Goal: Information Seeking & Learning: Learn about a topic

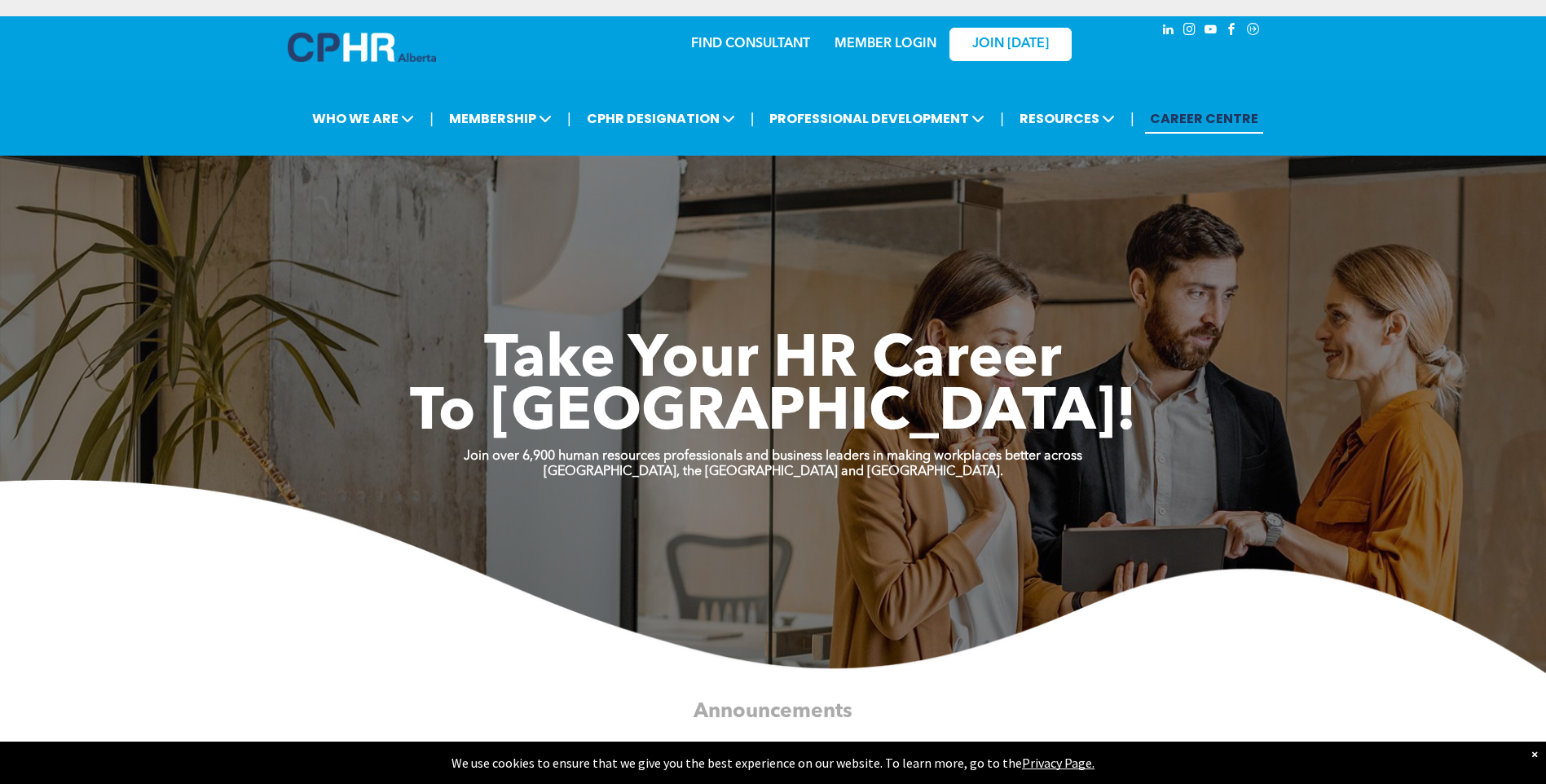
scroll to position [82, 0]
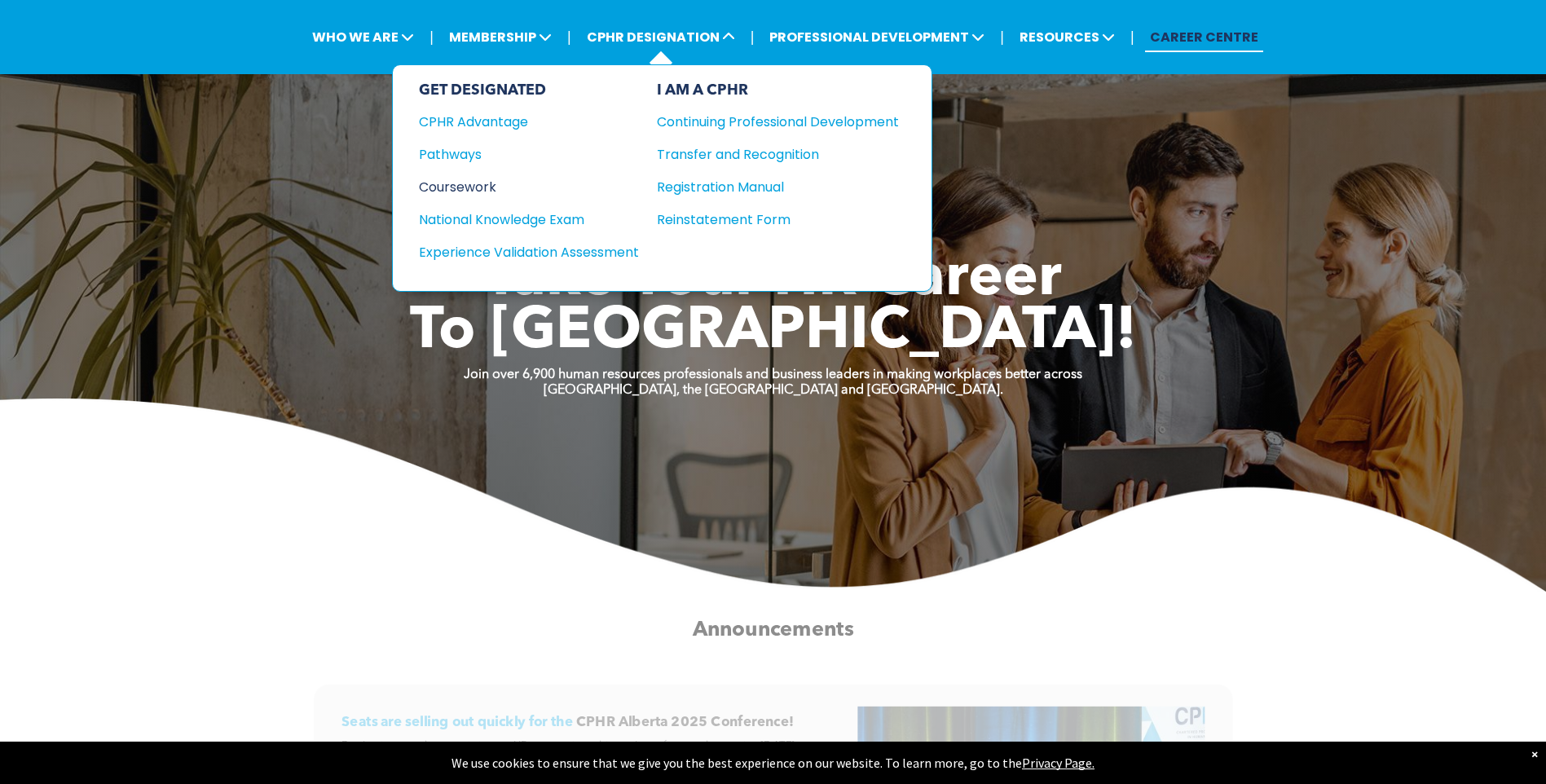
click at [486, 188] on div "Coursework" at bounding box center [518, 187] width 198 height 20
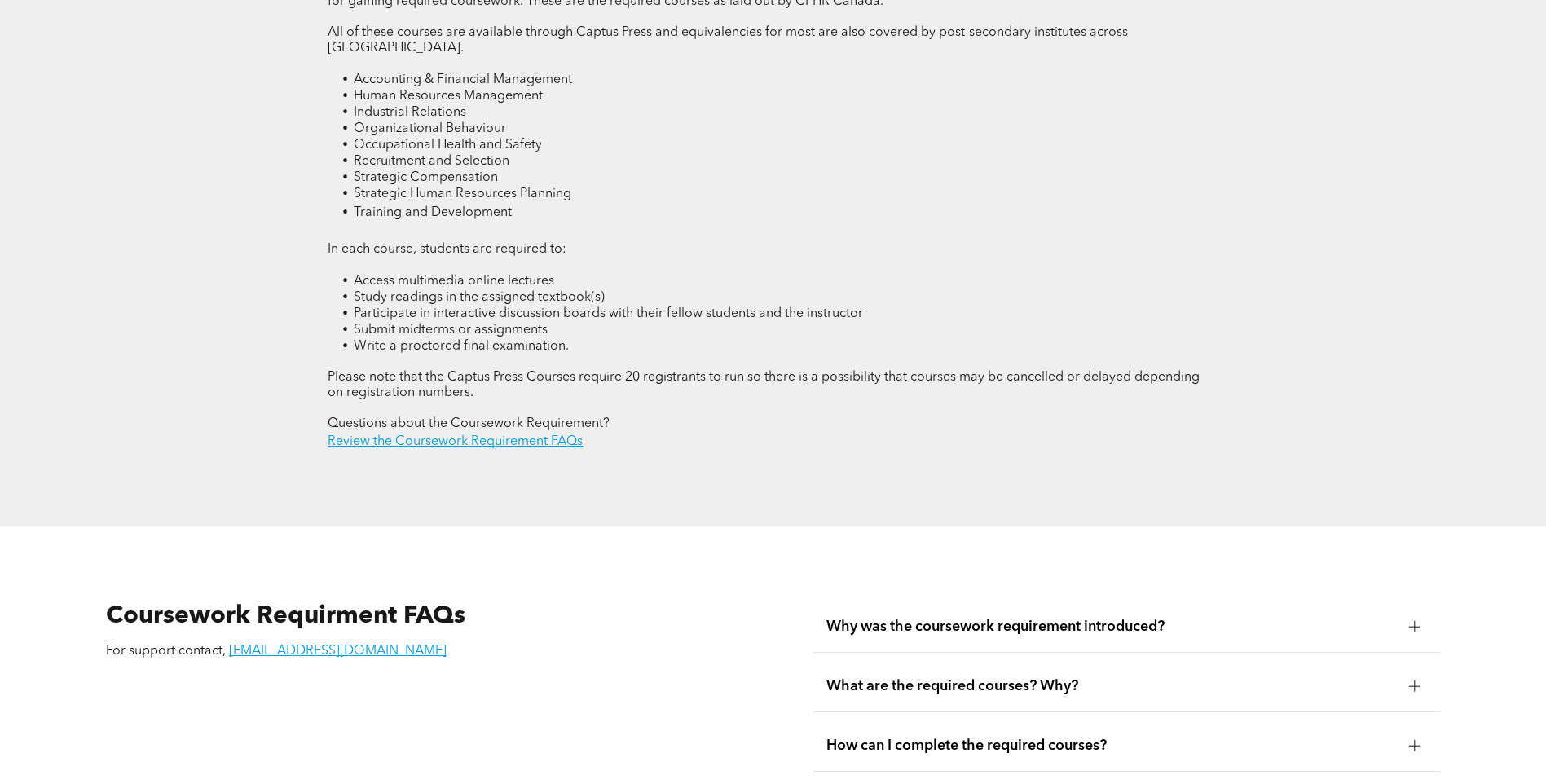
scroll to position [2119, 0]
